Goal: Task Accomplishment & Management: Complete application form

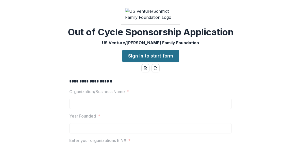
click at [139, 59] on link "Sign in to start form" at bounding box center [150, 56] width 57 height 12
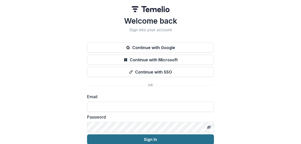
type input "**********"
click at [149, 137] on button "Sign In" at bounding box center [150, 139] width 127 height 10
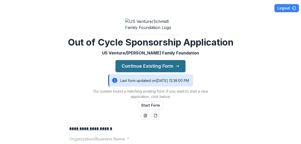
click at [150, 67] on button "Continue Existing Form" at bounding box center [150, 66] width 70 height 12
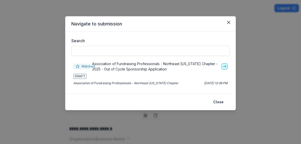
click at [225, 66] on icon "go-to" at bounding box center [225, 66] width 4 height 4
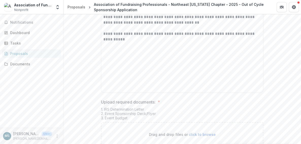
scroll to position [1705, 0]
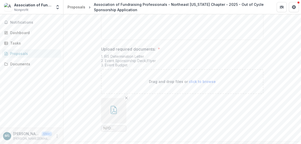
click at [189, 79] on span "click to browse" at bounding box center [202, 81] width 27 height 4
type input "**********"
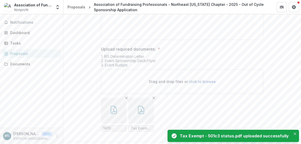
click at [295, 132] on icon "Close" at bounding box center [295, 133] width 3 height 3
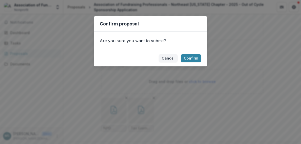
click at [192, 57] on button "Confirm" at bounding box center [191, 58] width 21 height 8
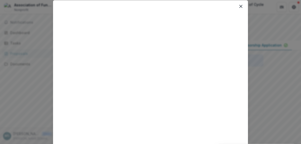
scroll to position [0, 0]
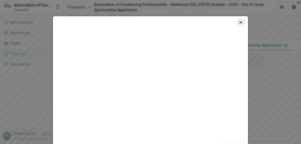
click at [240, 23] on icon "Close" at bounding box center [240, 22] width 3 height 3
